Goal: Navigation & Orientation: Find specific page/section

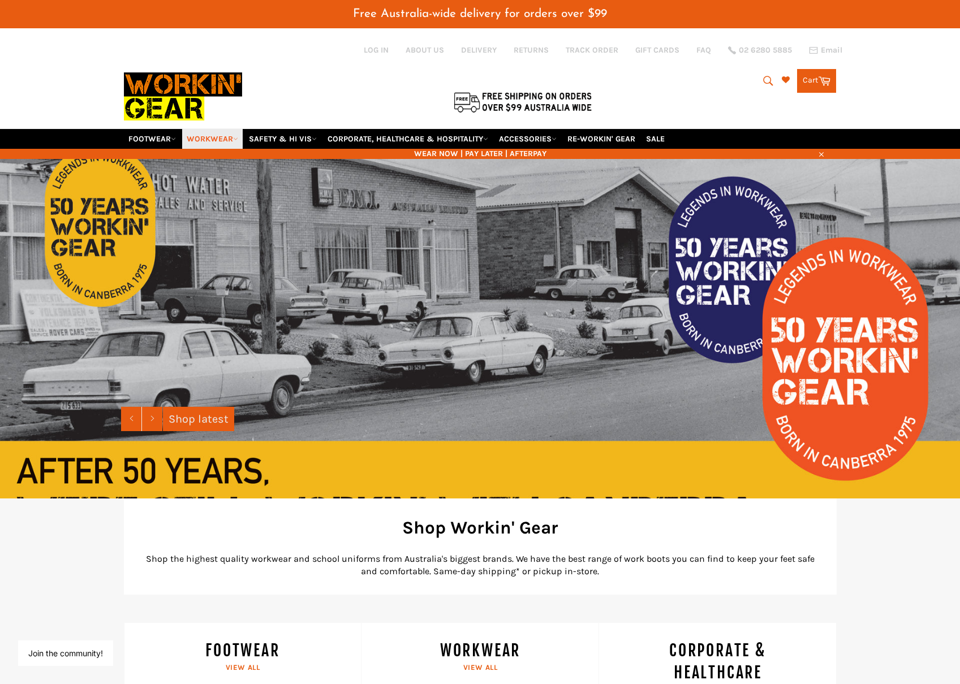
click at [232, 139] on link "WORKWEAR" at bounding box center [212, 139] width 61 height 20
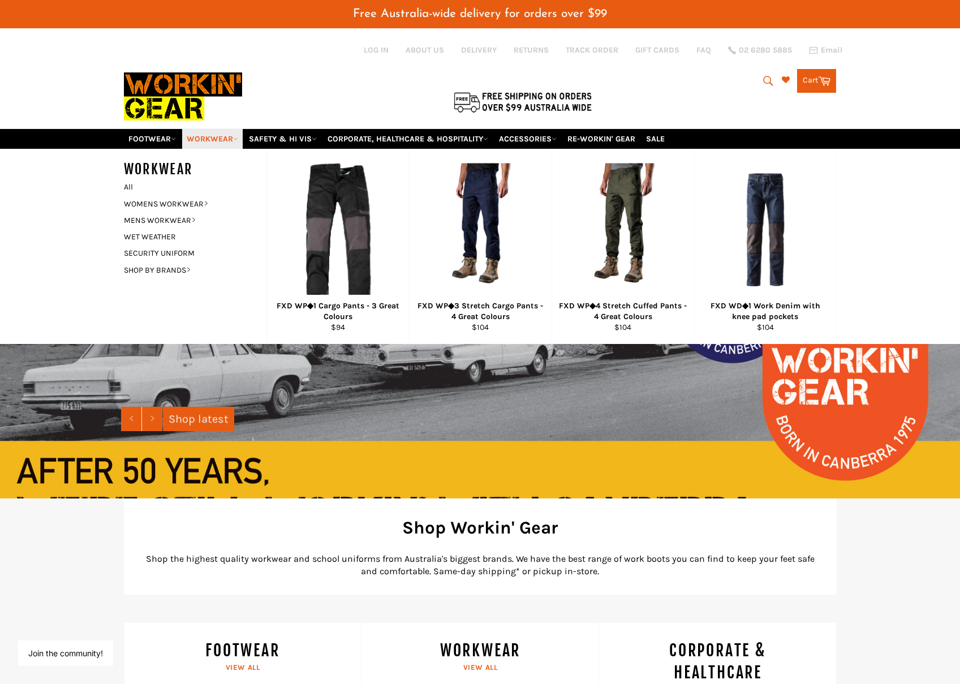
click at [232, 139] on link "WORKWEAR" at bounding box center [212, 139] width 61 height 20
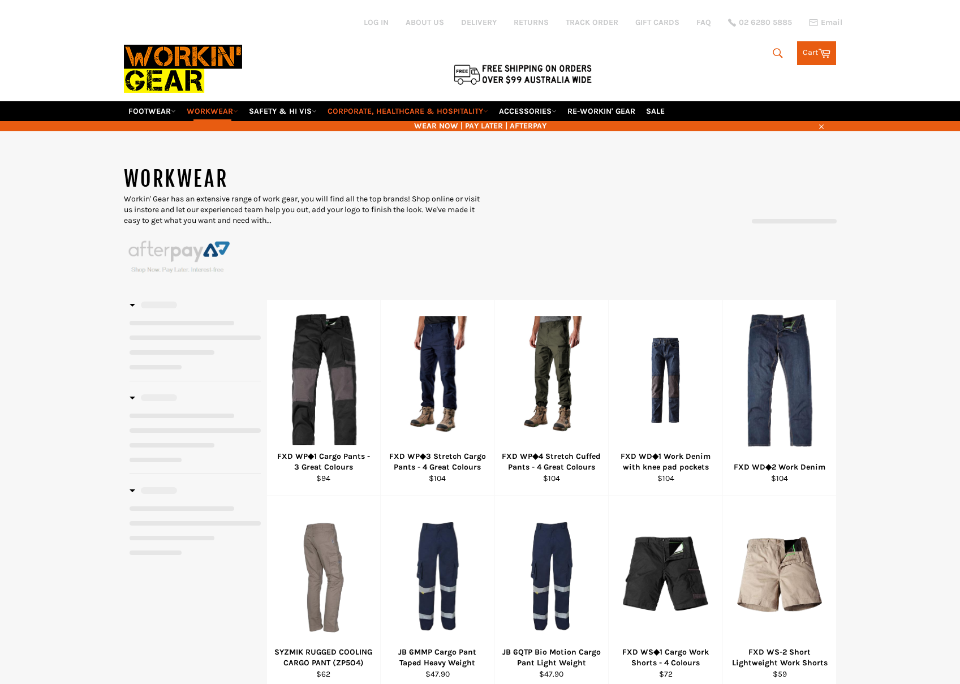
select select "******"
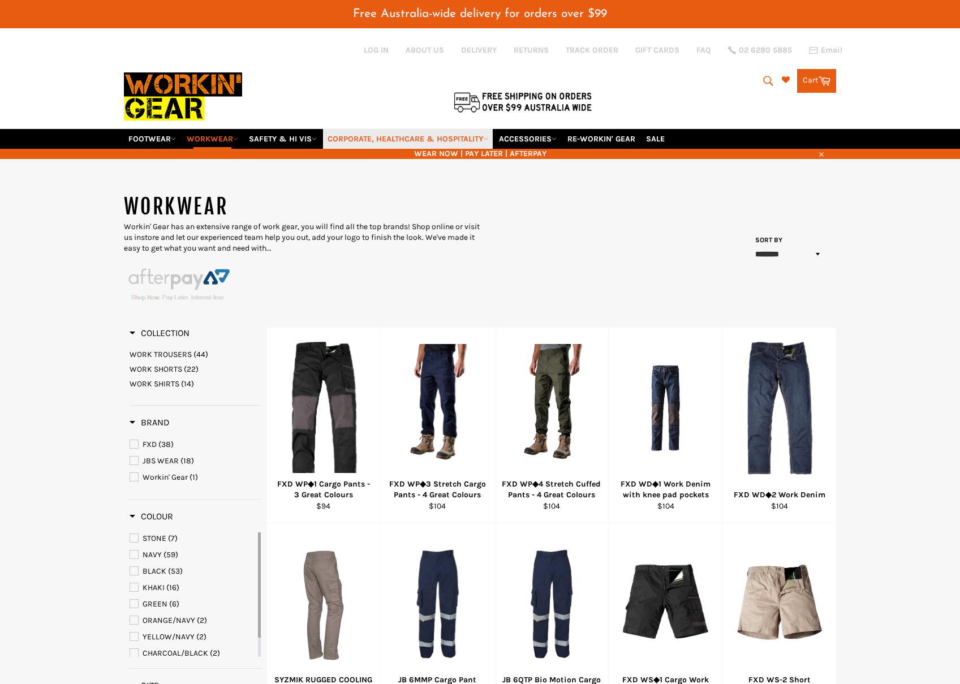
click at [485, 141] on link "CORPORATE, HEALTHCARE & HOSPITALITY" at bounding box center [408, 139] width 170 height 20
